Goal: Find specific page/section

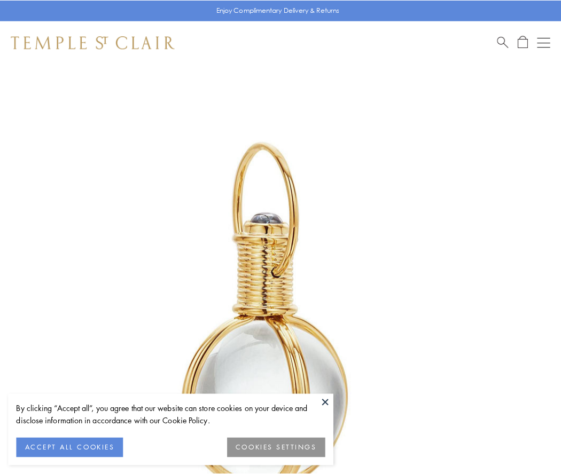
scroll to position [279, 0]
